Goal: Information Seeking & Learning: Check status

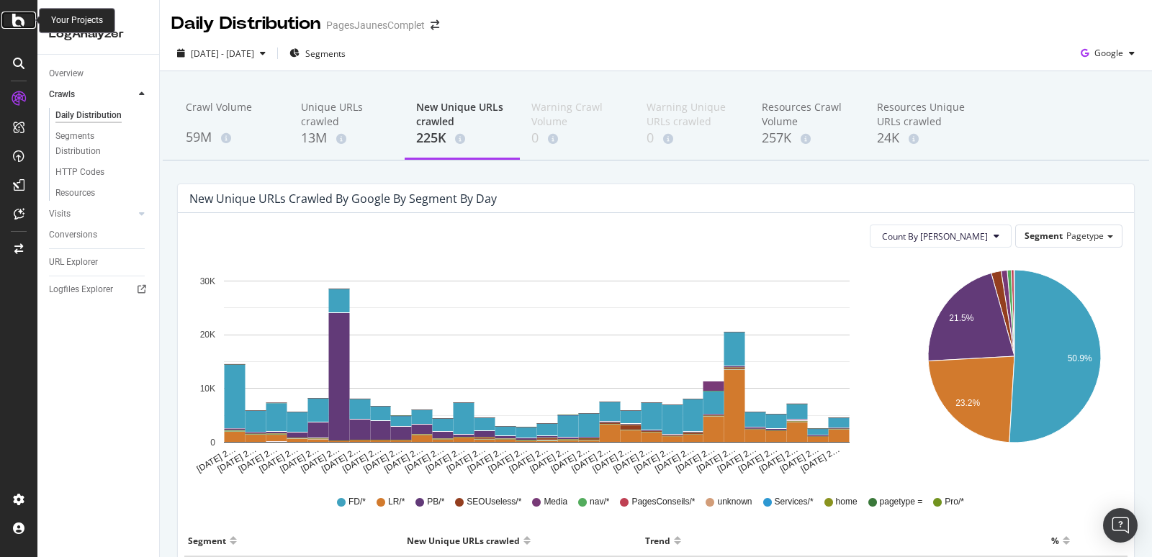
click at [18, 25] on icon at bounding box center [18, 20] width 13 height 17
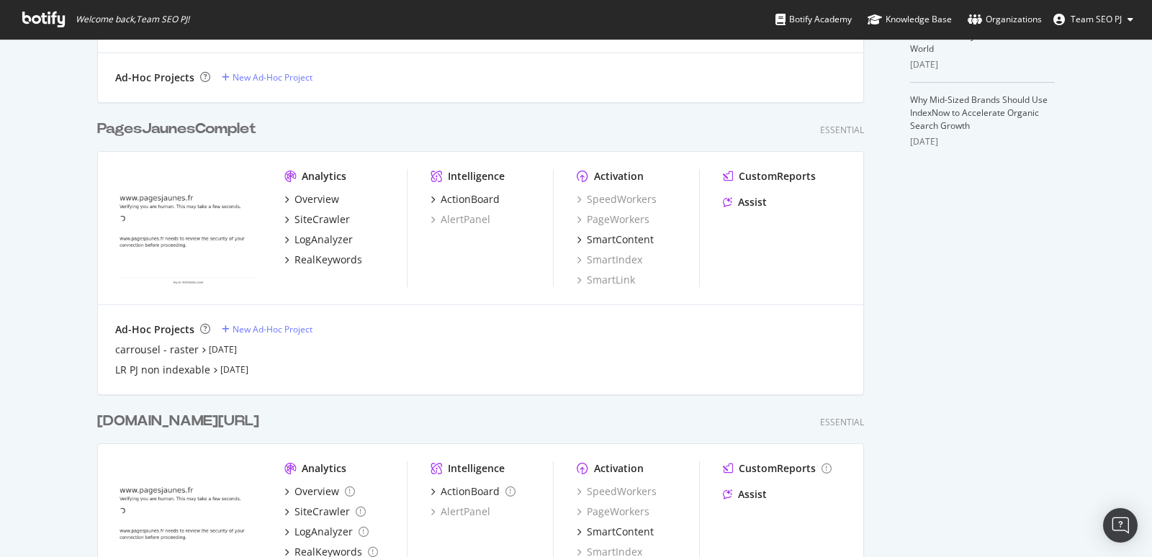
scroll to position [495, 0]
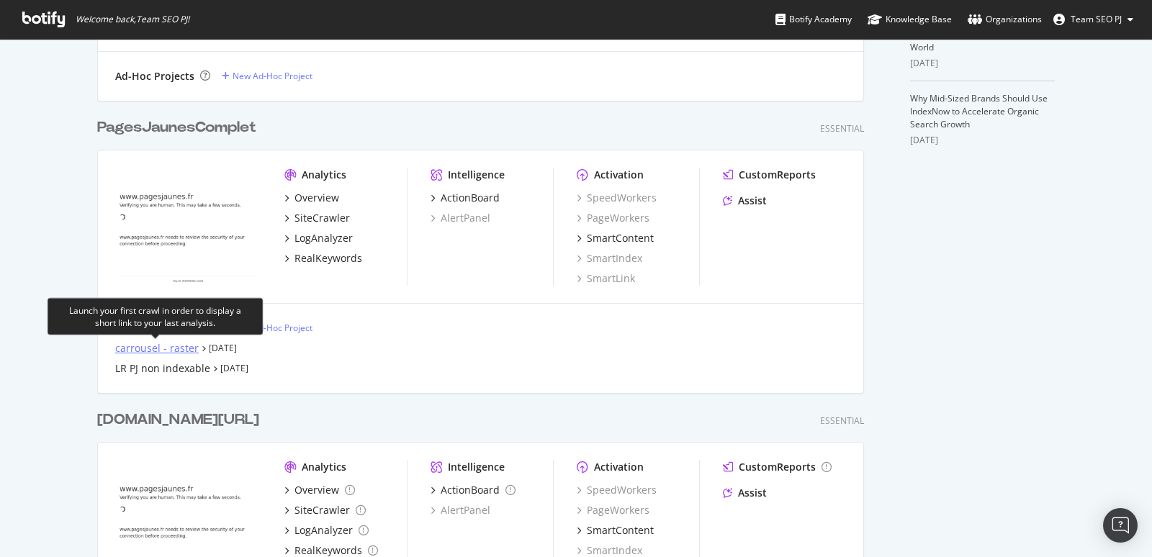
click at [173, 352] on div "carrousel - raster" at bounding box center [157, 348] width 84 height 14
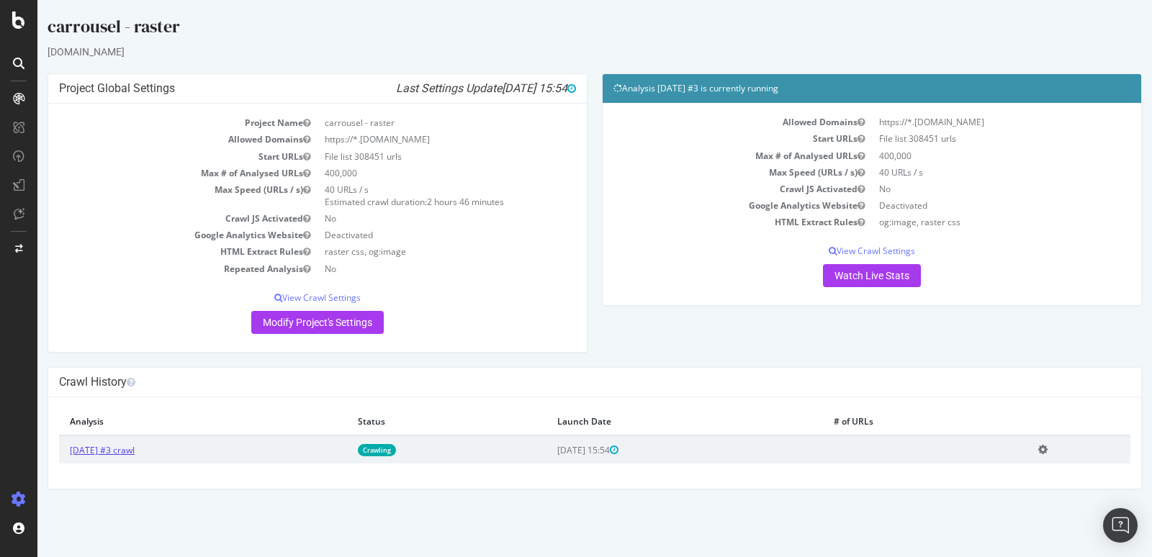
click at [135, 450] on link "[DATE] #3 crawl" at bounding box center [102, 450] width 65 height 12
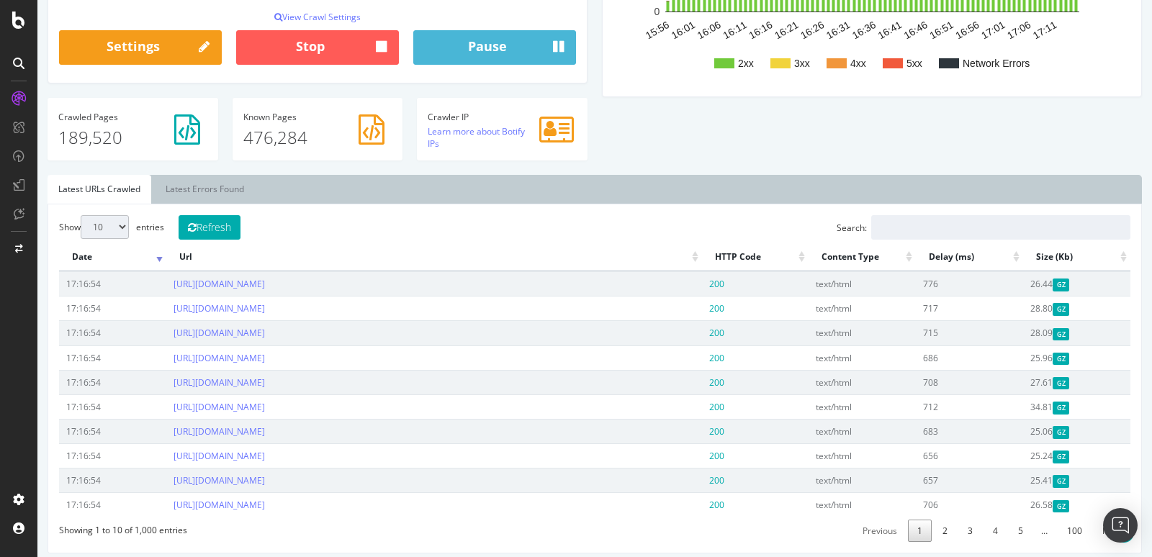
scroll to position [348, 0]
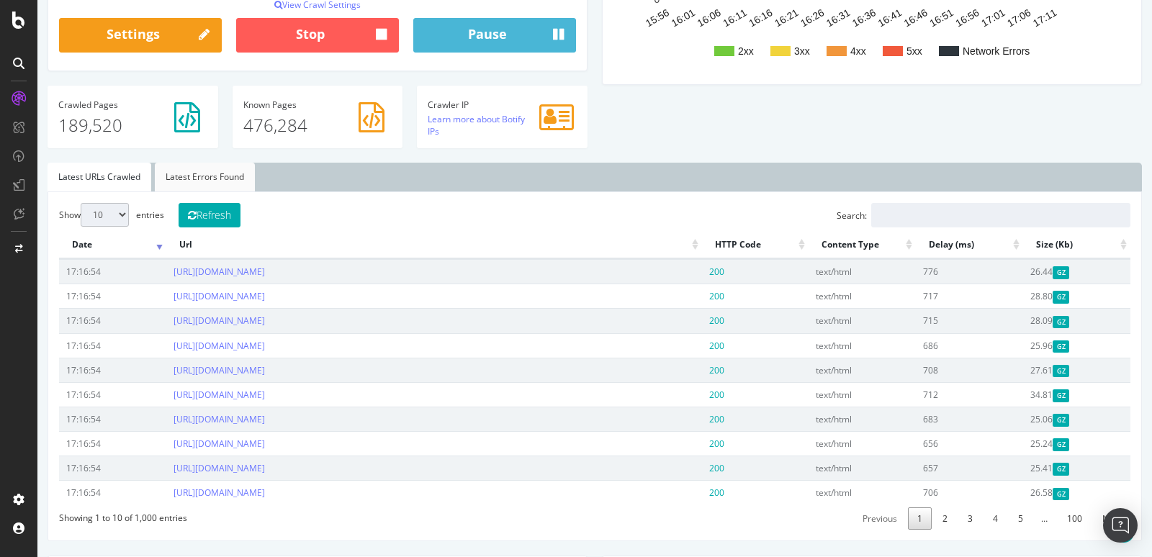
click at [223, 179] on link "Latest Errors Found" at bounding box center [205, 177] width 100 height 29
click at [115, 178] on link "Latest URLs Crawled" at bounding box center [100, 177] width 104 height 29
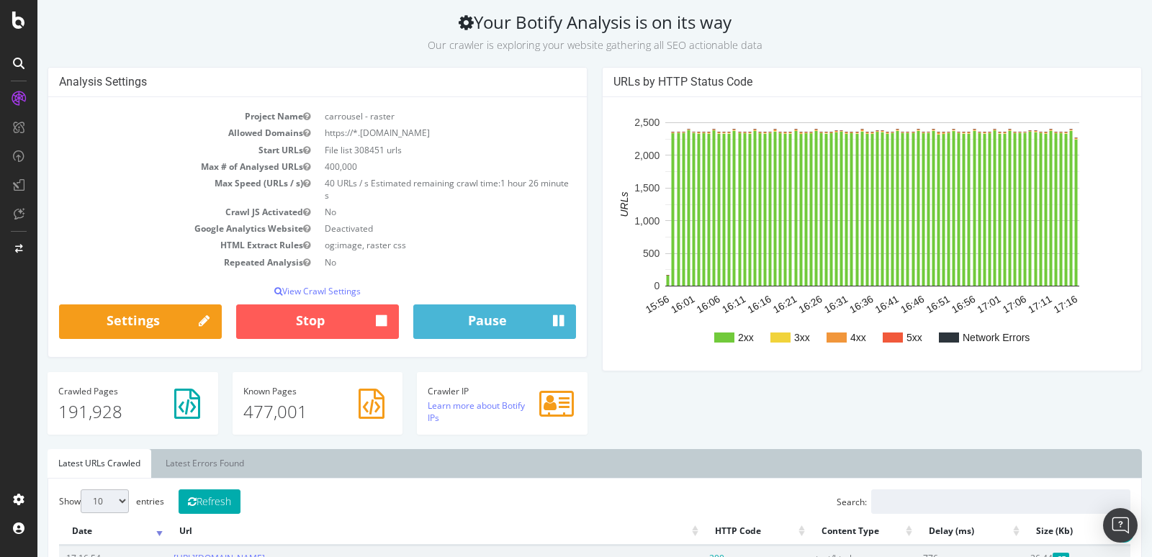
scroll to position [0, 0]
